Goal: Answer question/provide support

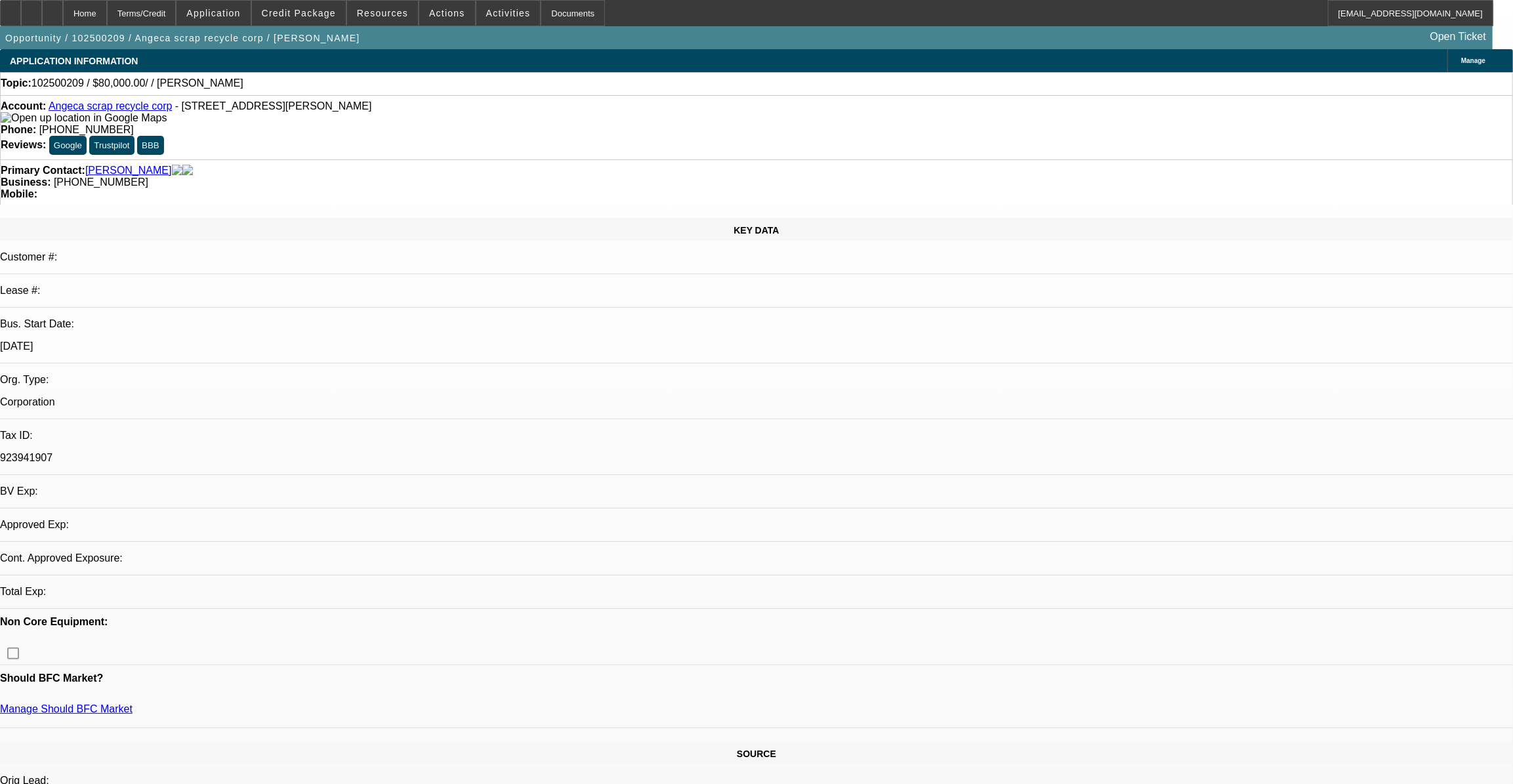
select select "0"
select select "2"
select select "0.1"
select select "1"
select select "2"
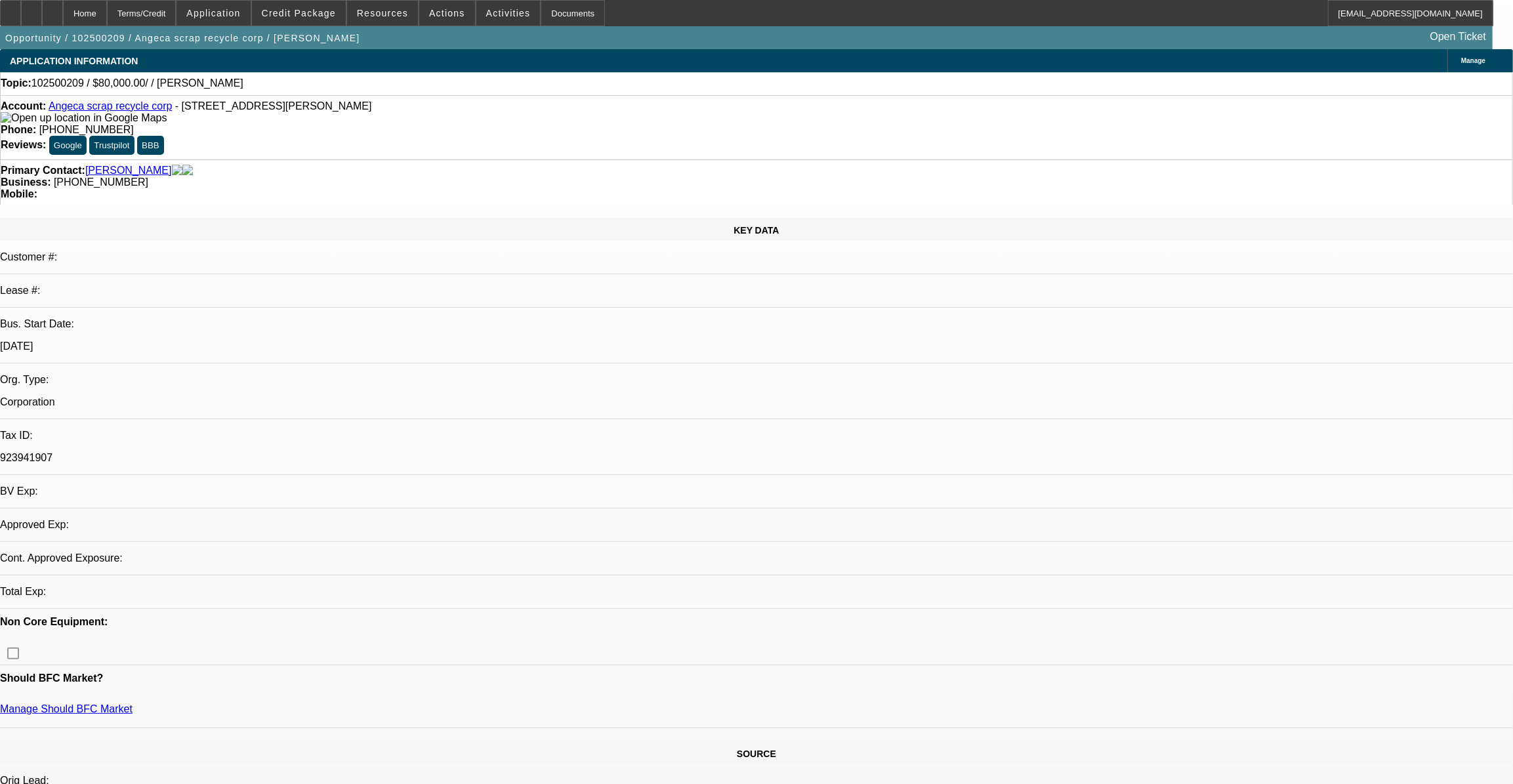
select select "4"
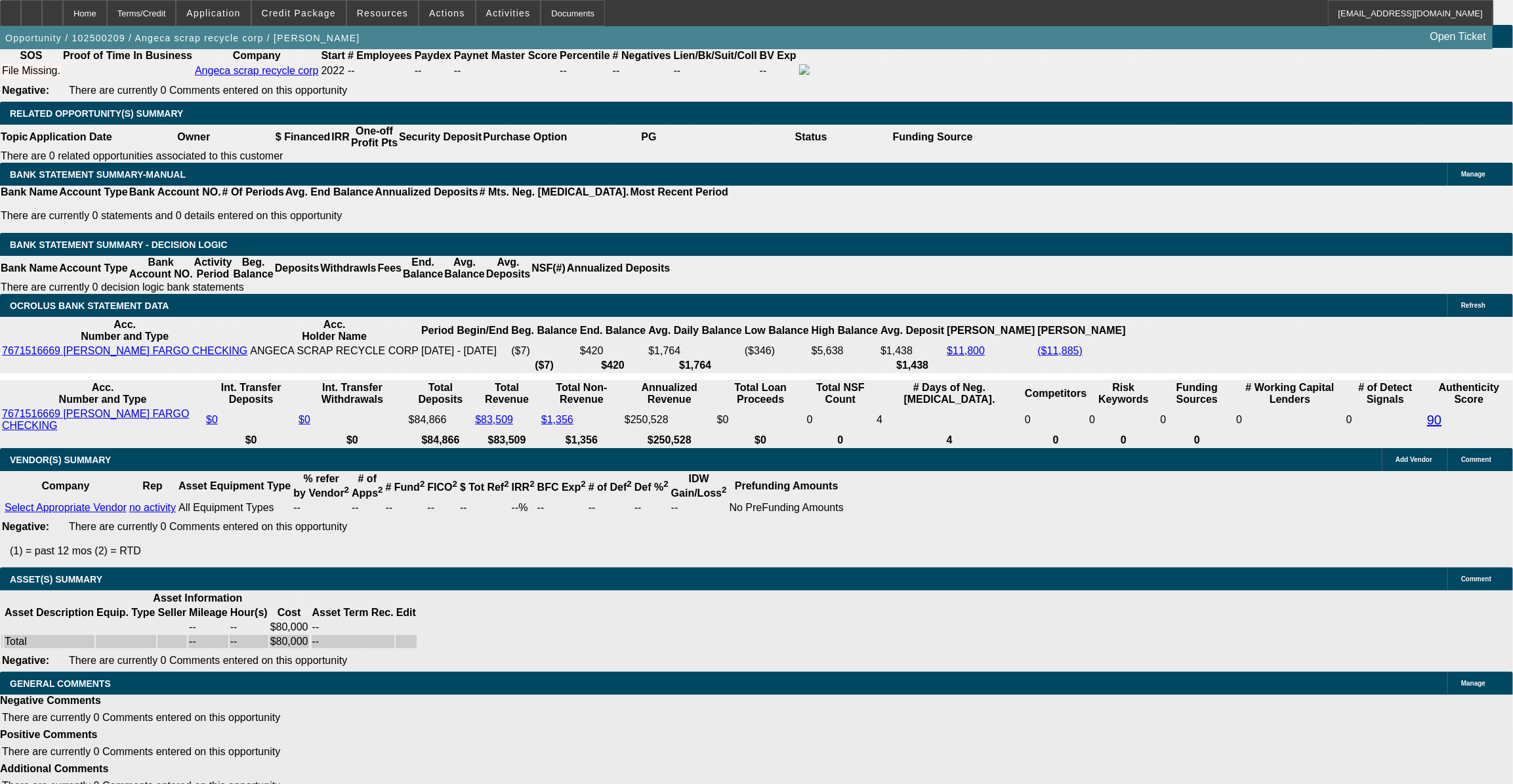
scroll to position [63, 0]
drag, startPoint x: 1143, startPoint y: 318, endPoint x: 1143, endPoint y: 298, distance: 20.0
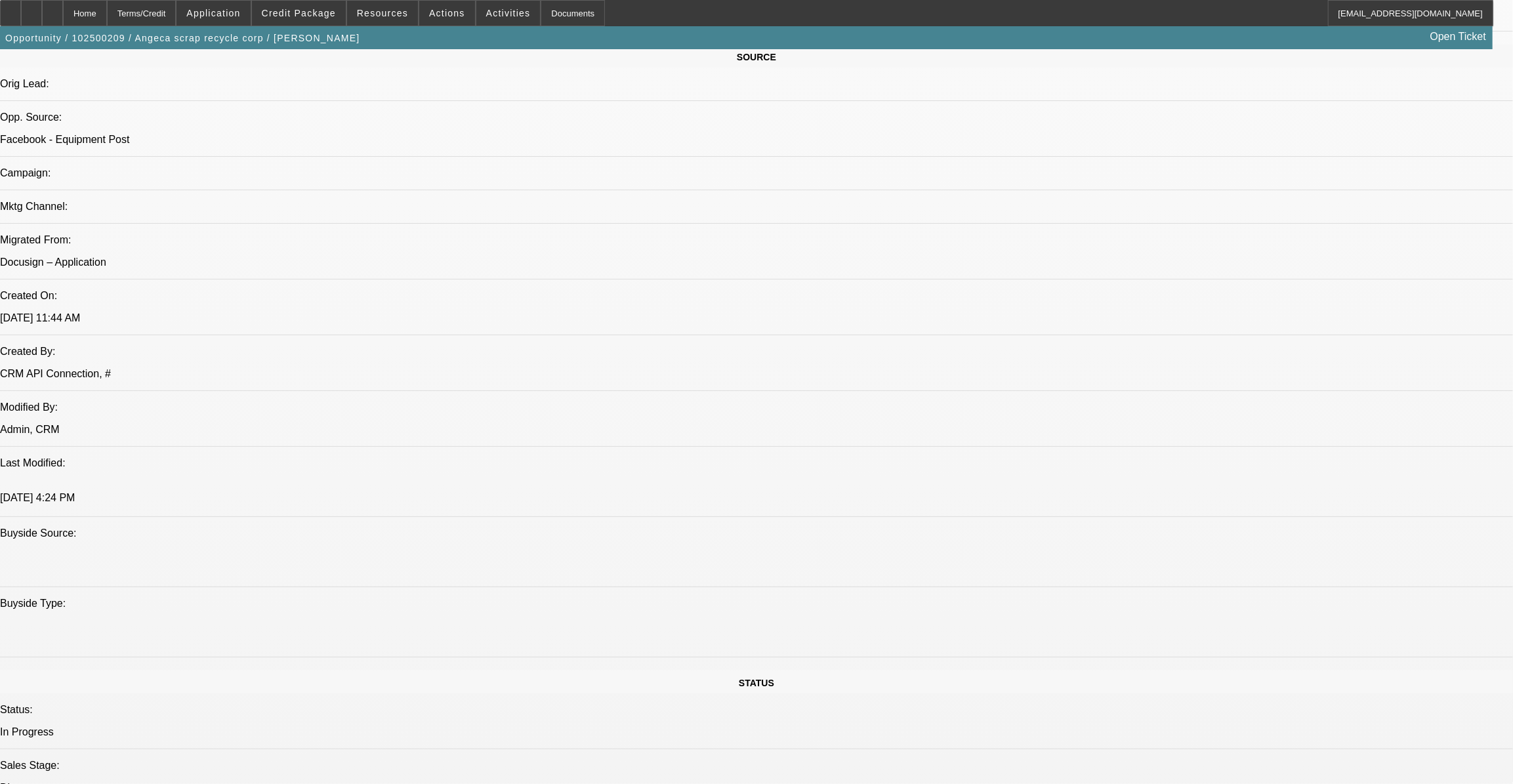
scroll to position [745, 0]
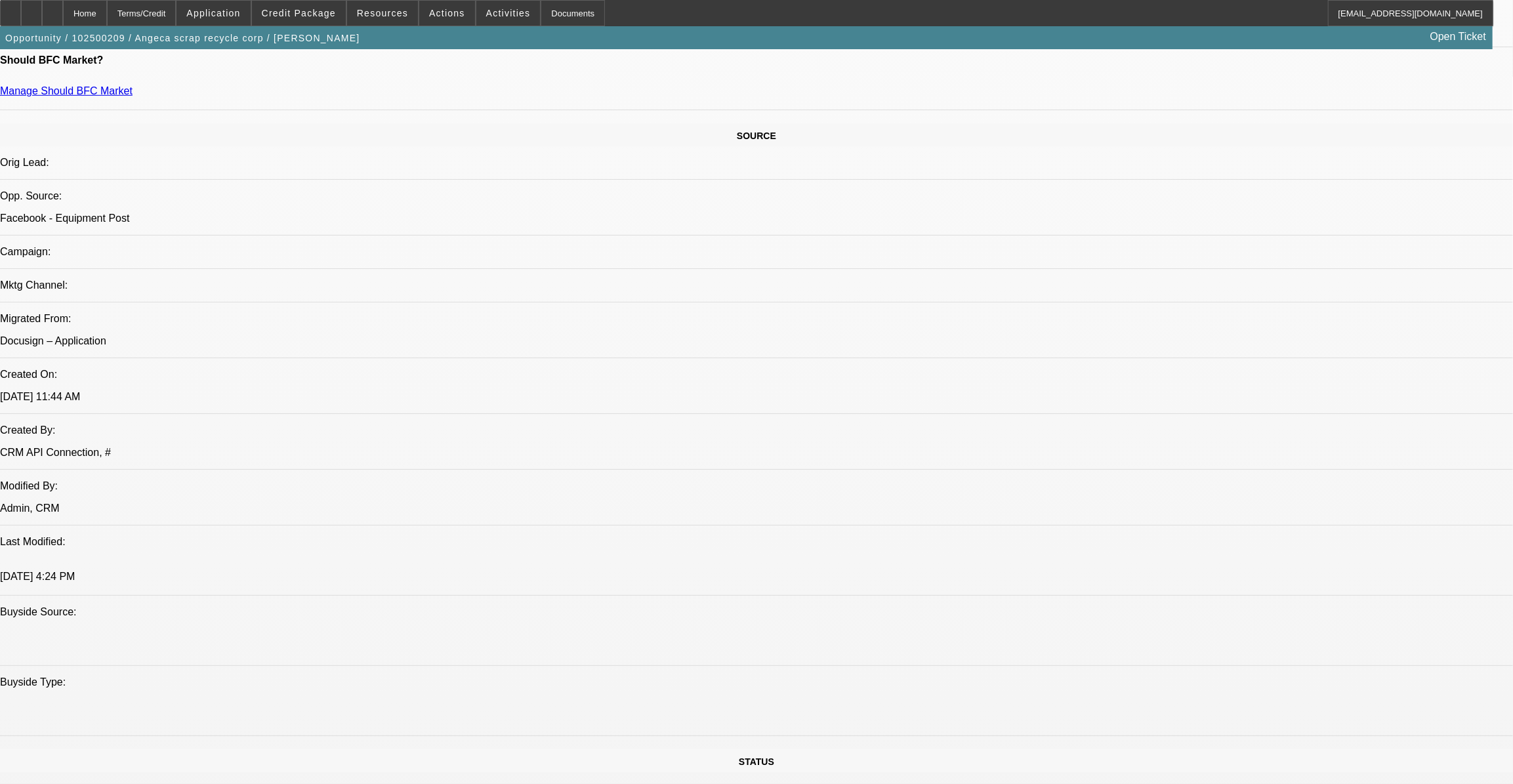
scroll to position [685, 0]
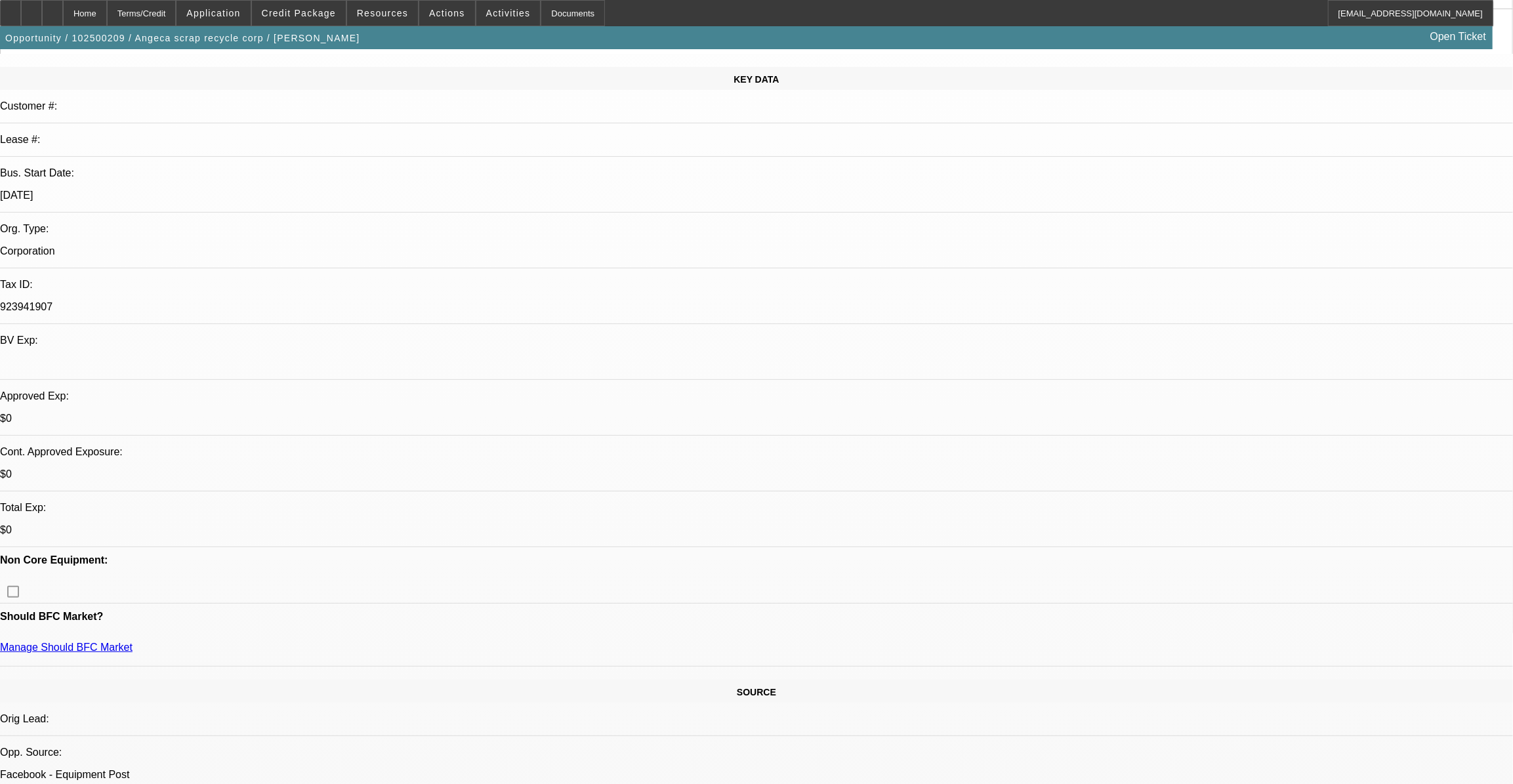
scroll to position [268, 0]
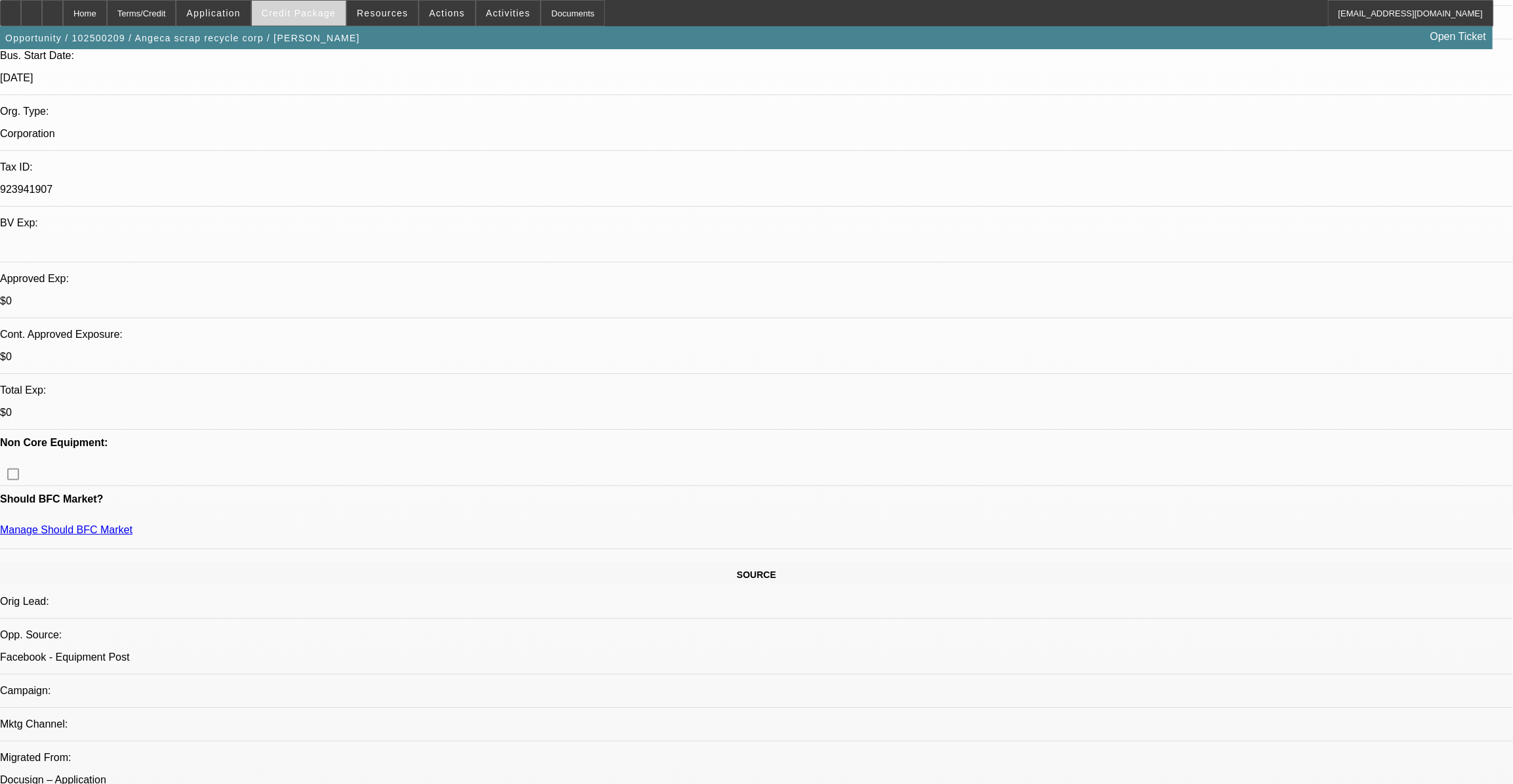
click at [319, 20] on span at bounding box center [299, 13] width 94 height 31
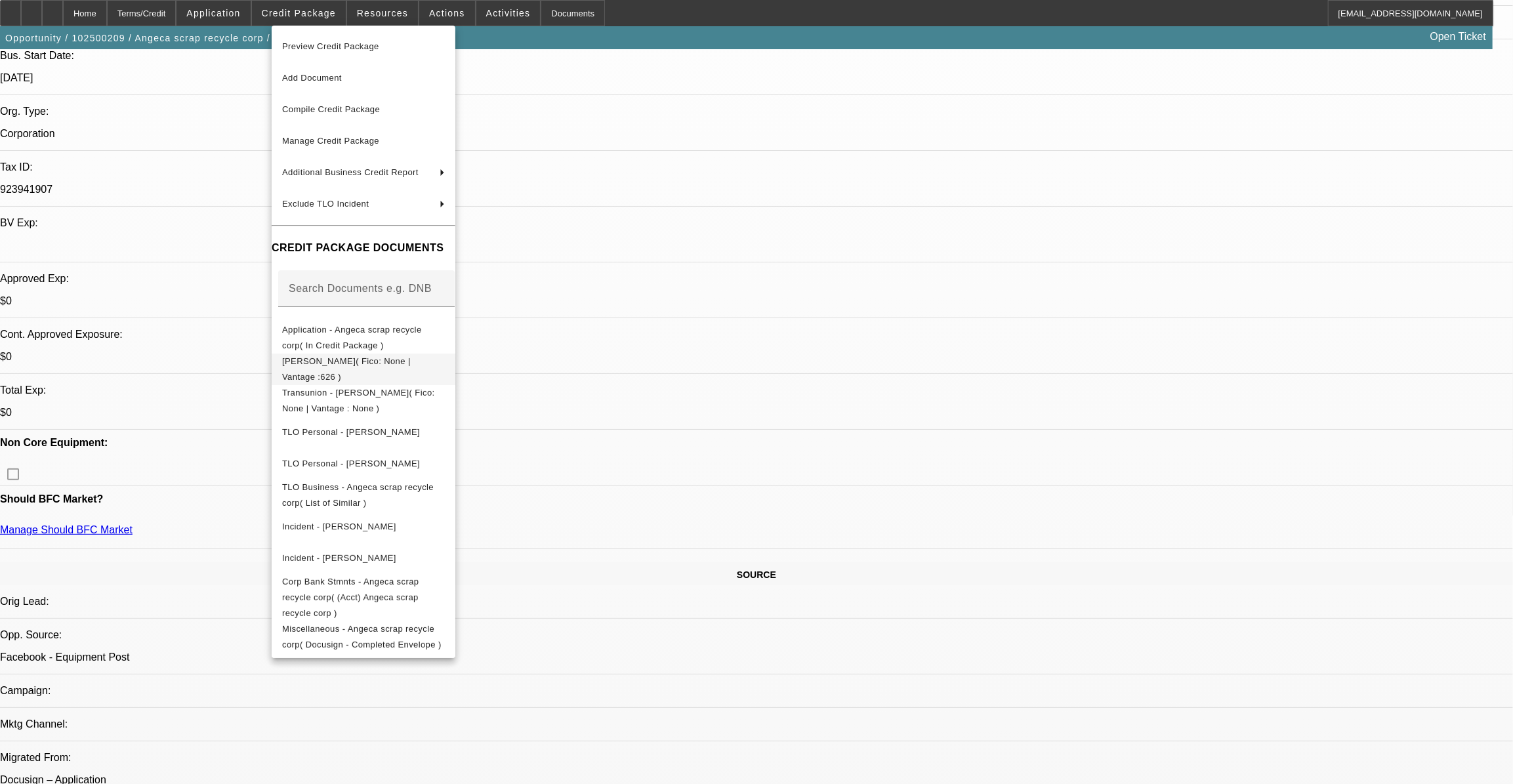
click at [371, 361] on span "[PERSON_NAME]( Fico: None | Vantage :626 )" at bounding box center [347, 369] width 128 height 26
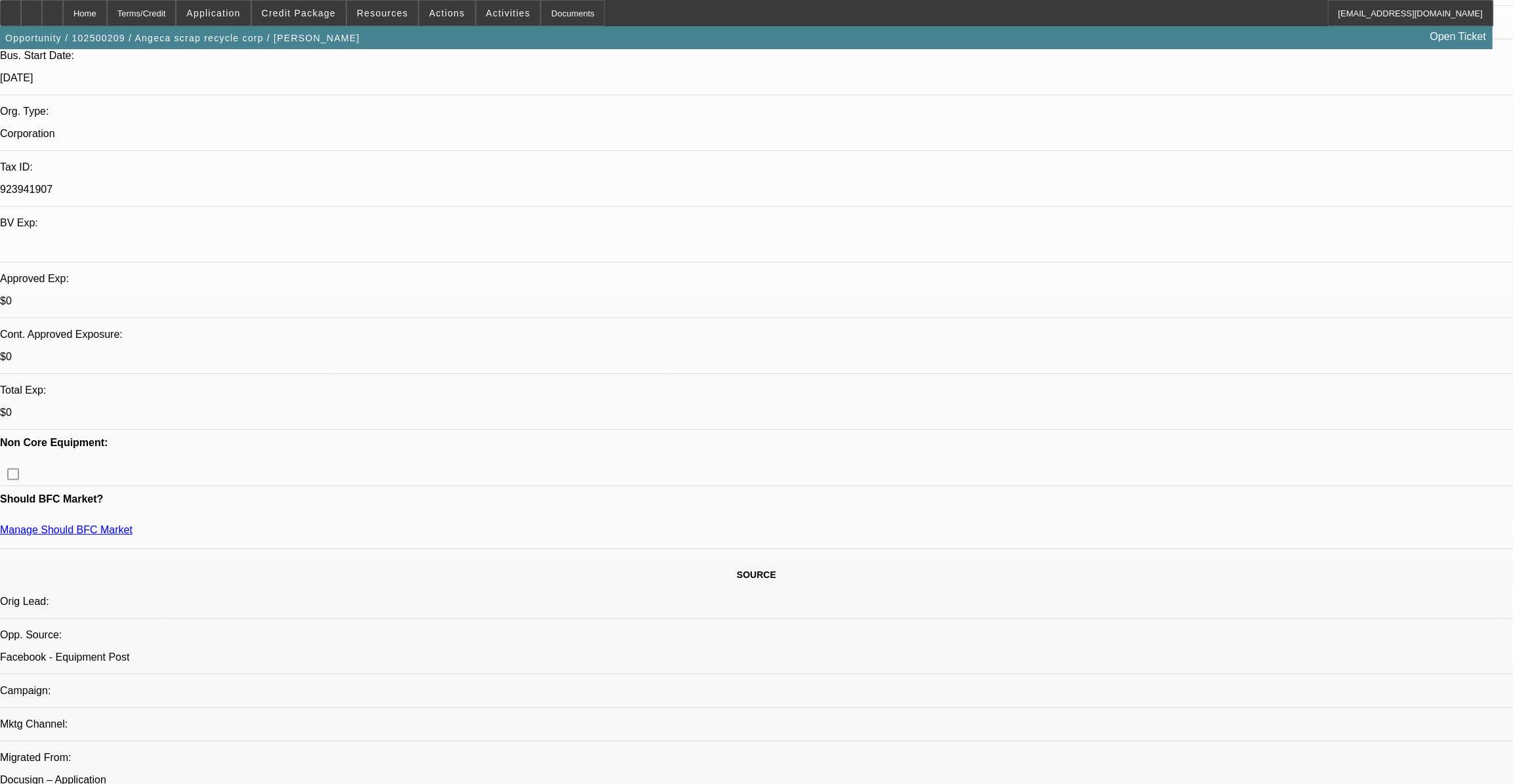
click at [338, 5] on span at bounding box center [299, 13] width 94 height 31
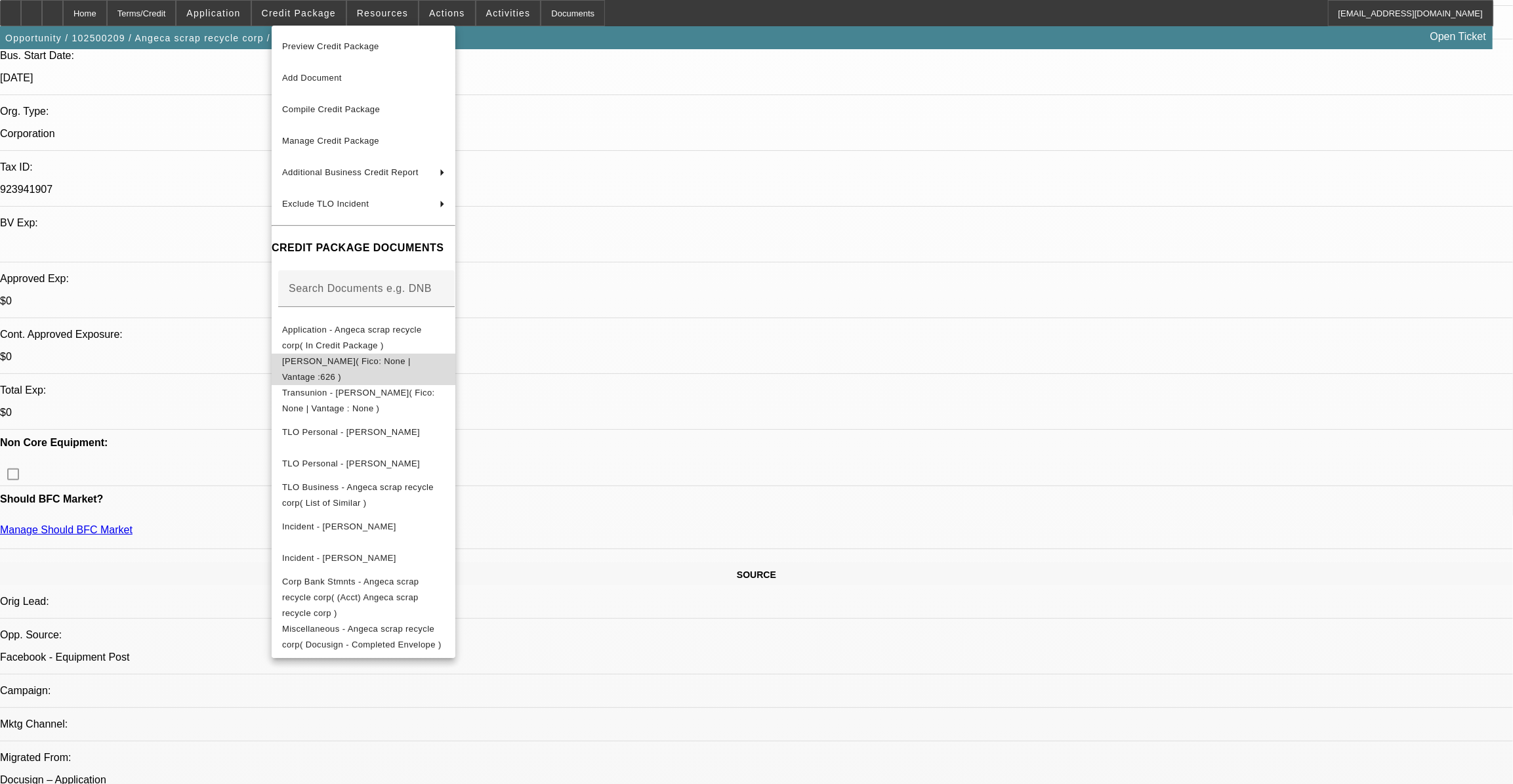
click at [402, 354] on button "[PERSON_NAME]( Fico: None | Vantage :626 )" at bounding box center [363, 369] width 184 height 31
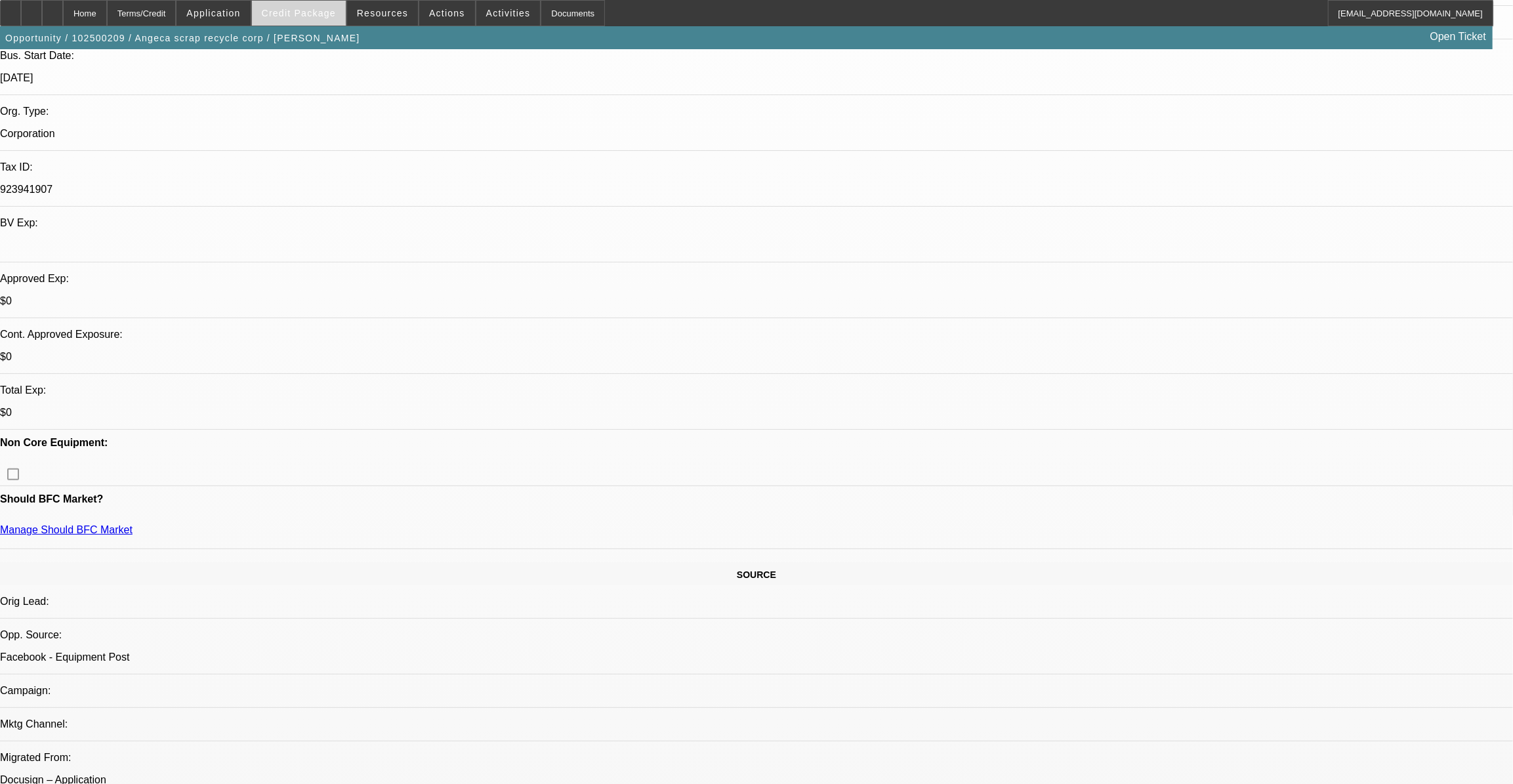
click at [326, 21] on span at bounding box center [299, 13] width 94 height 31
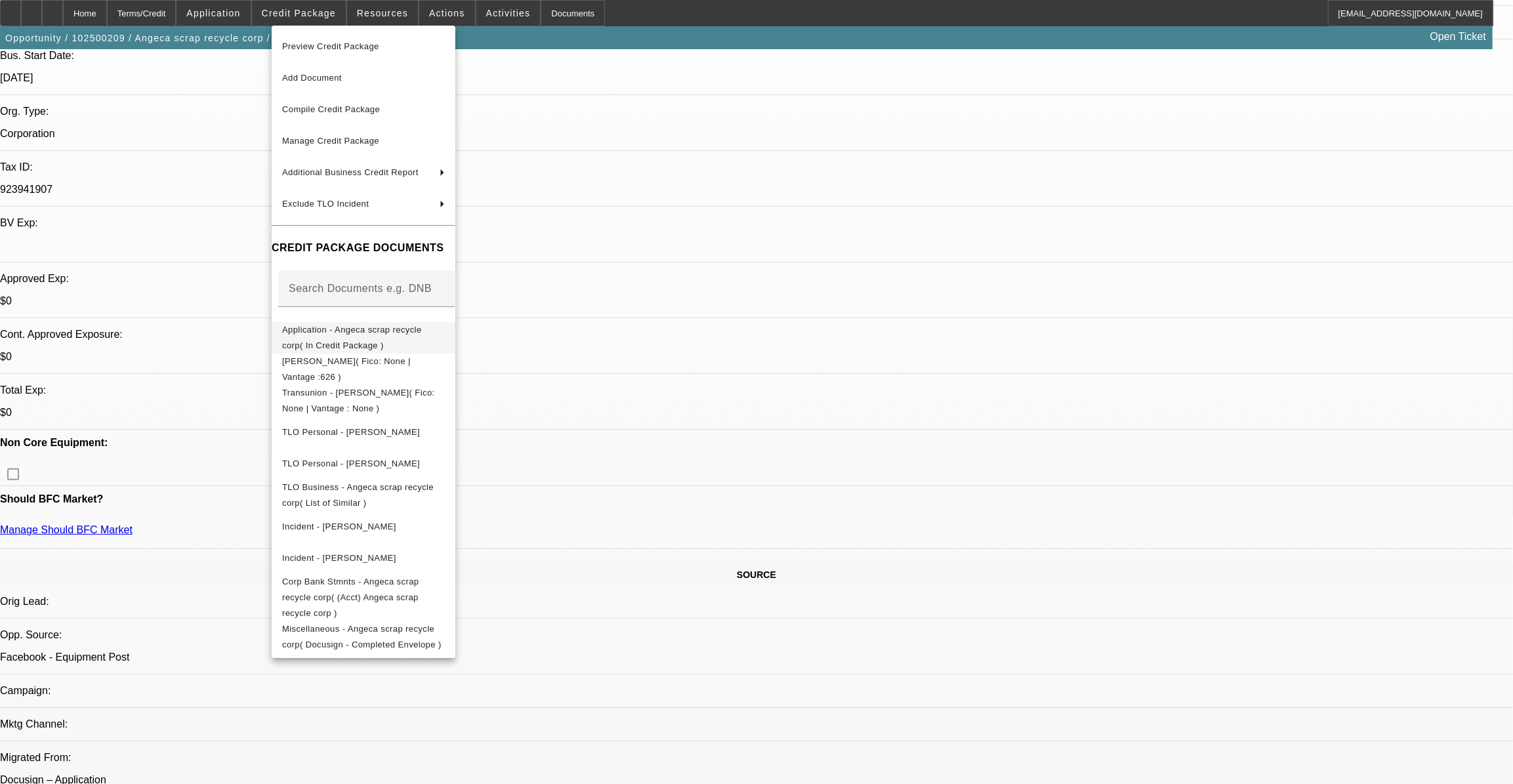
click at [372, 335] on span "Application - Angeca scrap recycle corp( In Credit Package )" at bounding box center [352, 337] width 140 height 26
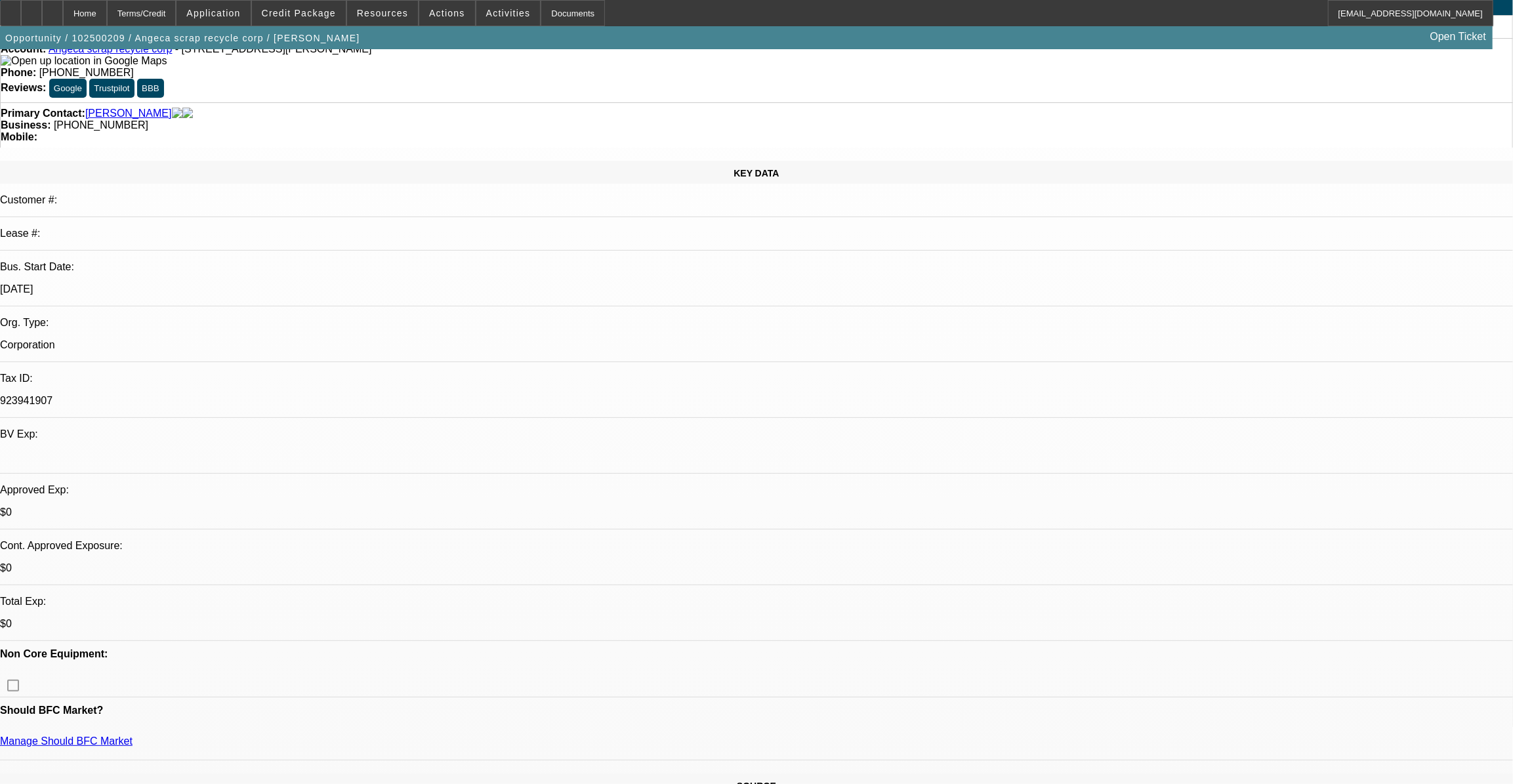
scroll to position [0, 0]
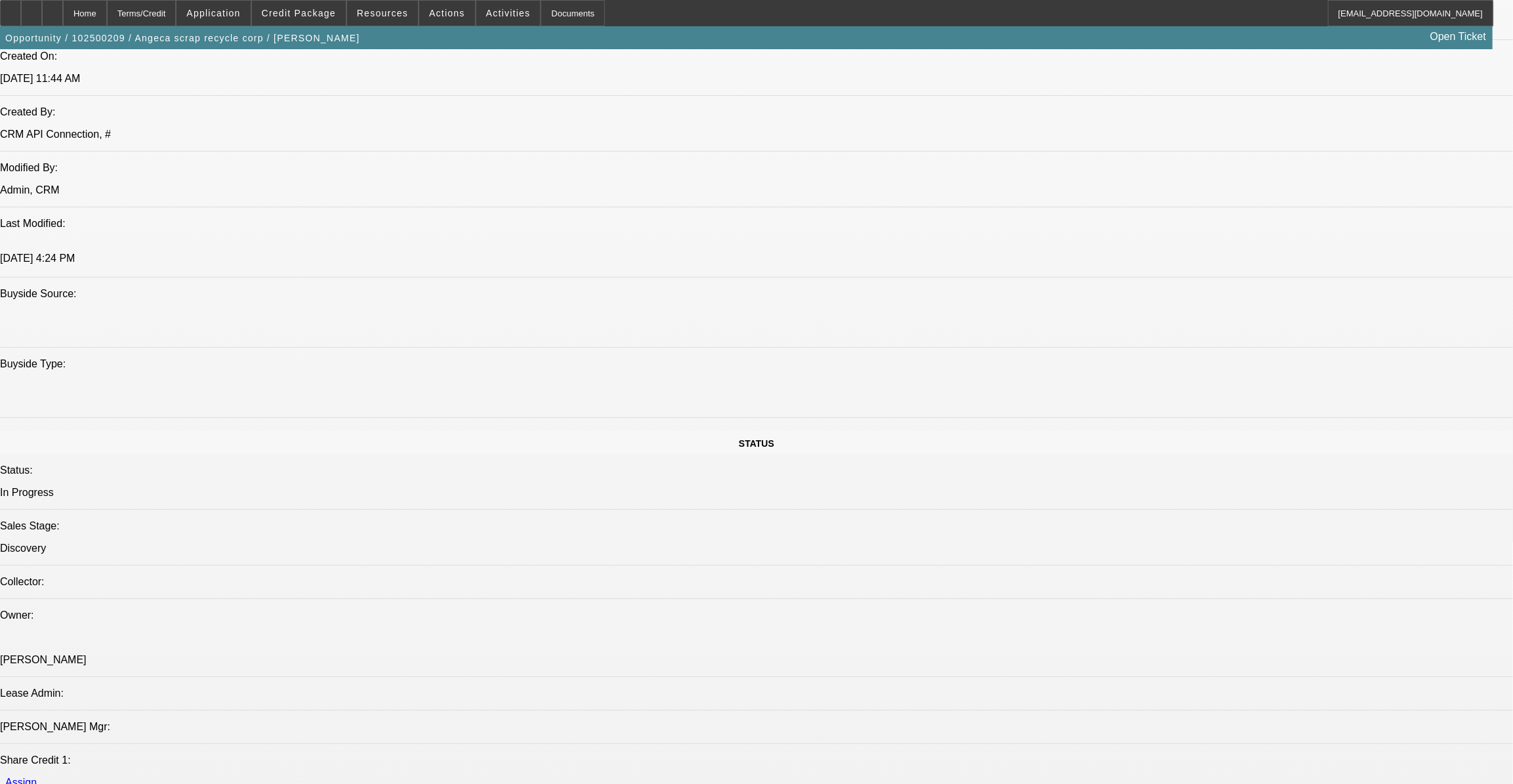
scroll to position [953, 0]
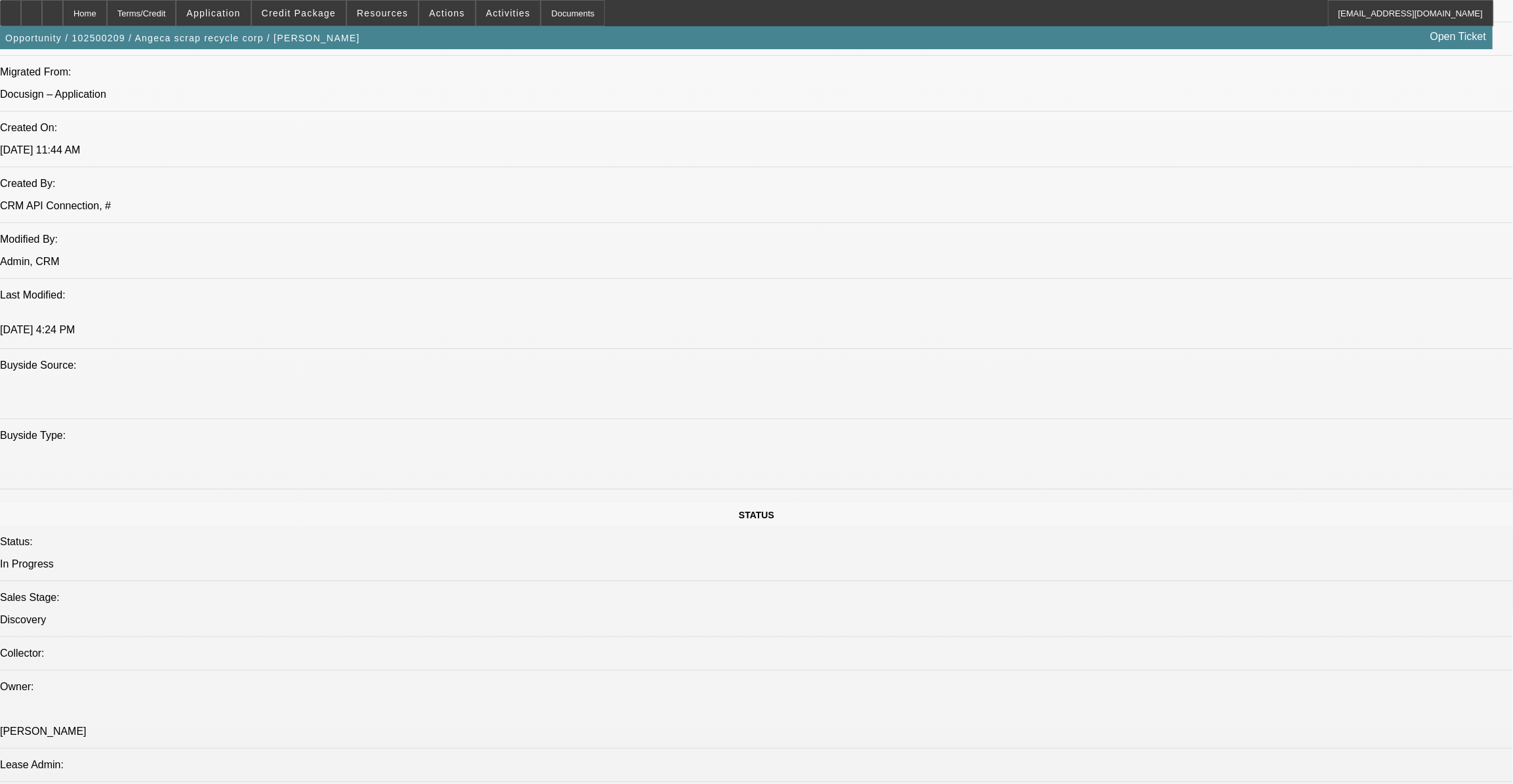
click at [1141, 307] on mat-icon "reply_all" at bounding box center [1138, 310] width 16 height 16
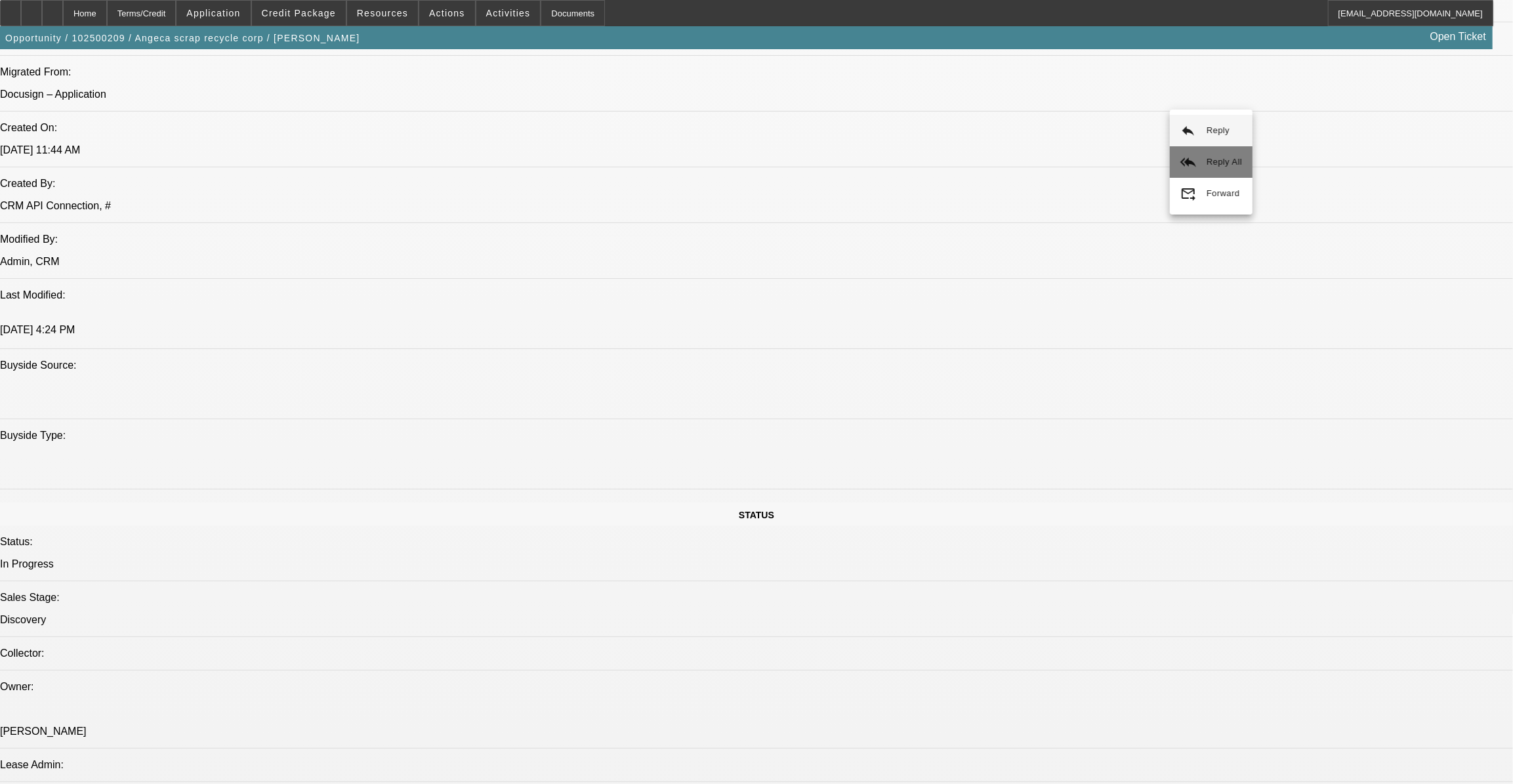
click at [1222, 149] on button "reply_all Reply All" at bounding box center [1211, 162] width 82 height 31
drag, startPoint x: 1236, startPoint y: 708, endPoint x: 1242, endPoint y: 700, distance: 10.0
